Goal: Find specific page/section: Find specific page/section

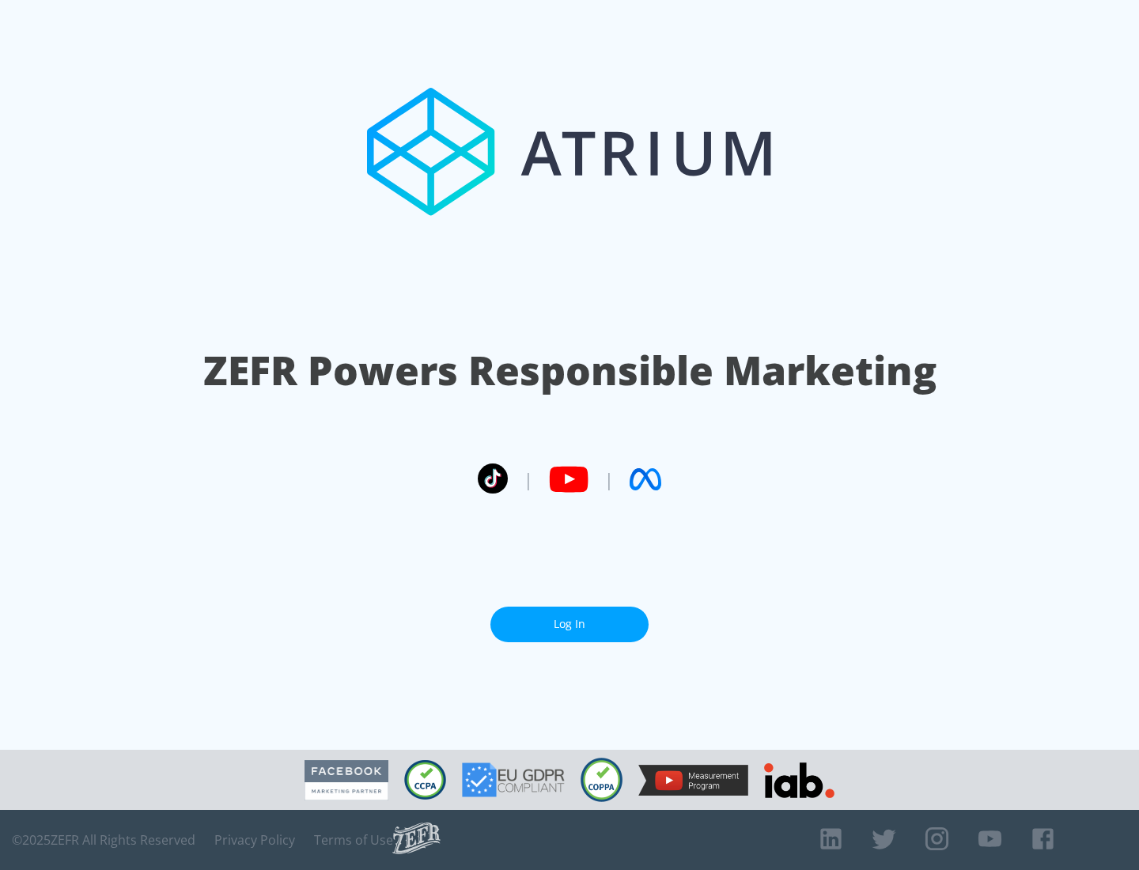
click at [570, 624] on link "Log In" at bounding box center [569, 625] width 158 height 36
